Goal: Information Seeking & Learning: Learn about a topic

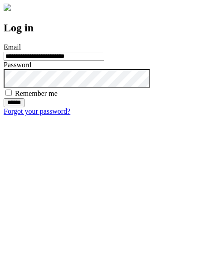
type input "**********"
click at [25, 107] on input "******" at bounding box center [14, 102] width 21 height 9
